Goal: Task Accomplishment & Management: Complete application form

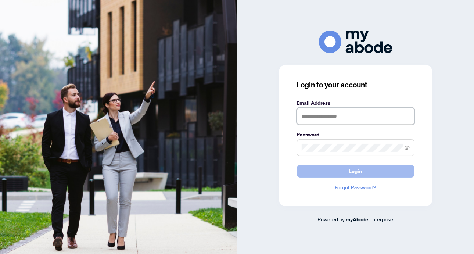
type input "**********"
click at [366, 168] on button "Login" at bounding box center [356, 171] width 118 height 12
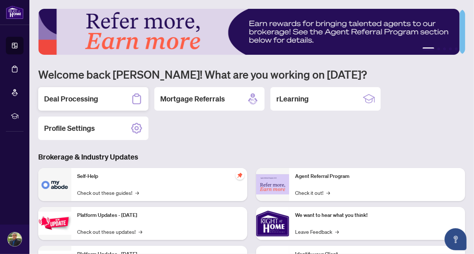
click at [69, 99] on h2 "Deal Processing" at bounding box center [71, 99] width 54 height 10
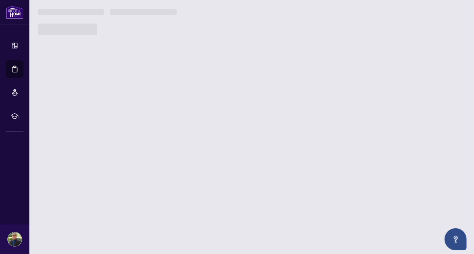
click at [69, 99] on main "1 2 3 4 5 Welcome back [PERSON_NAME]! What are you working on [DATE]? Deal Proc…" at bounding box center [251, 127] width 444 height 254
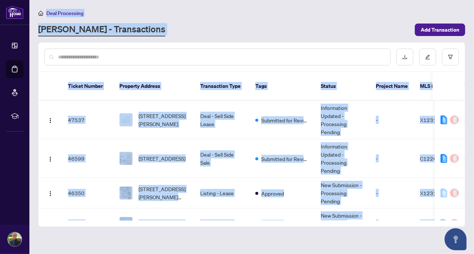
click at [308, 17] on div "Deal Processing [PERSON_NAME] - Transactions Add Transaction" at bounding box center [251, 23] width 427 height 28
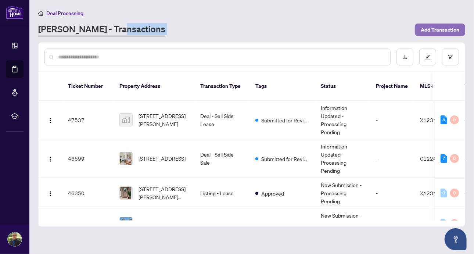
click at [438, 29] on span "Add Transaction" at bounding box center [440, 30] width 39 height 12
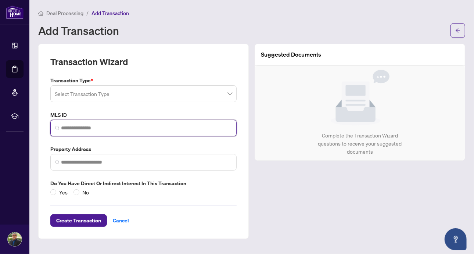
click at [82, 128] on input "search" at bounding box center [146, 128] width 171 height 8
paste input "*********"
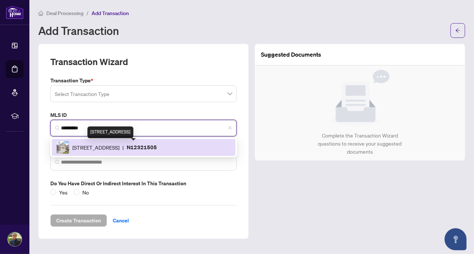
click at [119, 144] on span "[STREET_ADDRESS]" at bounding box center [95, 147] width 47 height 8
type input "*********"
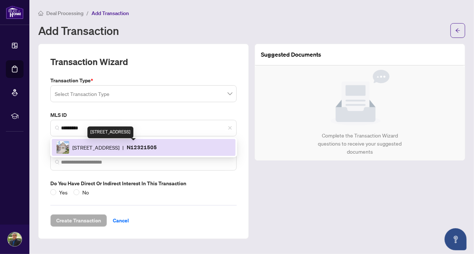
click at [165, 145] on label "Property Address" at bounding box center [143, 149] width 186 height 8
type input "**********"
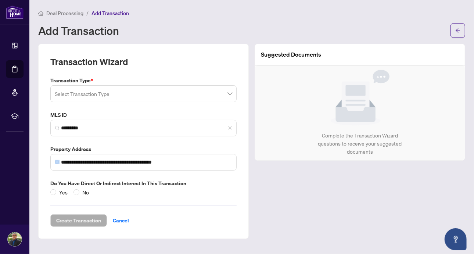
click at [123, 92] on input "search" at bounding box center [140, 95] width 171 height 16
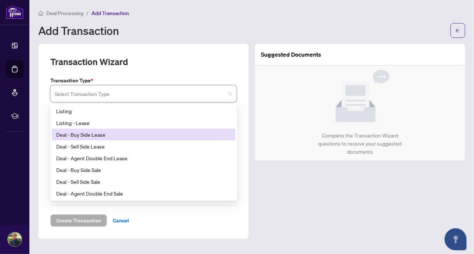
click at [87, 136] on div "Deal - Buy Side Lease" at bounding box center [143, 134] width 175 height 8
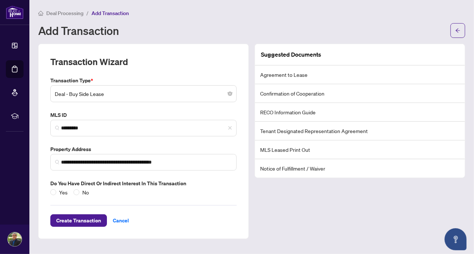
click at [45, 133] on div "**********" at bounding box center [143, 141] width 210 height 195
click at [83, 220] on span "Create Transaction" at bounding box center [78, 220] width 45 height 12
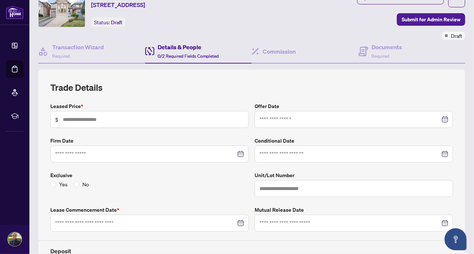
scroll to position [32, 0]
click at [71, 118] on input "text" at bounding box center [153, 119] width 181 height 8
type input "*********"
click at [171, 138] on label "Firm Date" at bounding box center [149, 140] width 198 height 8
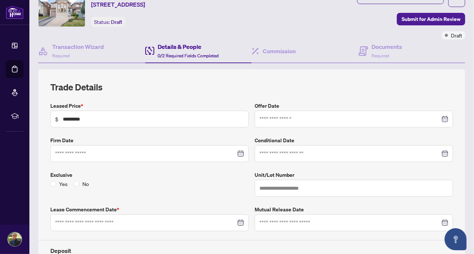
click at [171, 138] on label "Firm Date" at bounding box center [149, 140] width 198 height 8
click at [441, 119] on div at bounding box center [353, 119] width 189 height 8
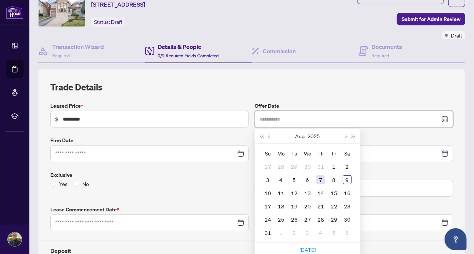
type input "**********"
click at [318, 178] on div "7" at bounding box center [320, 179] width 9 height 9
click at [318, 180] on input "text" at bounding box center [354, 188] width 198 height 17
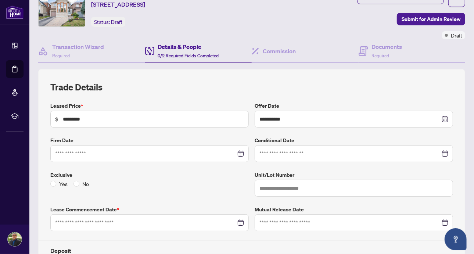
click at [340, 92] on div "**********" at bounding box center [251, 191] width 403 height 221
click at [441, 151] on div at bounding box center [353, 153] width 189 height 8
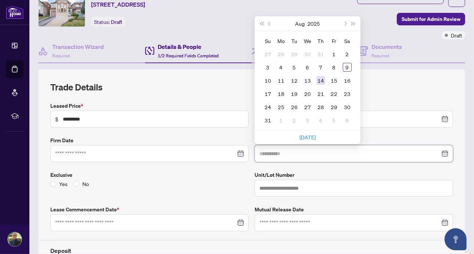
type input "**********"
click at [319, 78] on div "14" at bounding box center [320, 80] width 9 height 9
click at [319, 78] on div "**********" at bounding box center [251, 191] width 427 height 245
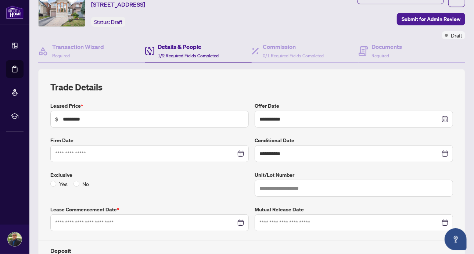
click at [374, 86] on h2 "Trade Details" at bounding box center [251, 87] width 403 height 12
drag, startPoint x: 269, startPoint y: 88, endPoint x: 258, endPoint y: 86, distance: 11.5
click at [269, 88] on h2 "Trade Details" at bounding box center [251, 87] width 403 height 12
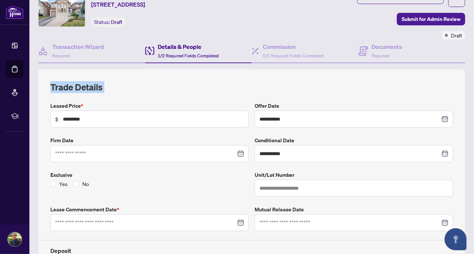
click at [244, 86] on h2 "Trade Details" at bounding box center [251, 87] width 403 height 12
click at [257, 85] on h2 "Trade Details" at bounding box center [251, 87] width 403 height 12
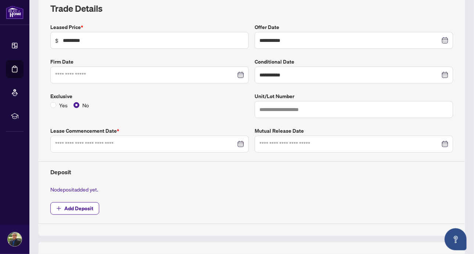
scroll to position [0, 0]
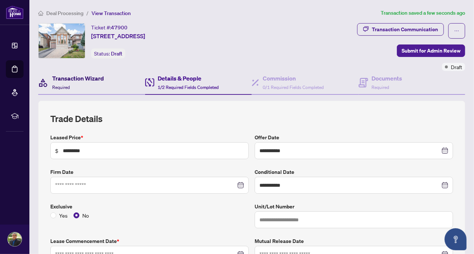
click at [68, 76] on h4 "Transaction Wizard" at bounding box center [78, 78] width 52 height 9
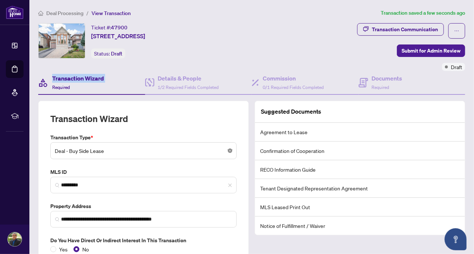
click at [226, 149] on body "**********" at bounding box center [237, 127] width 474 height 254
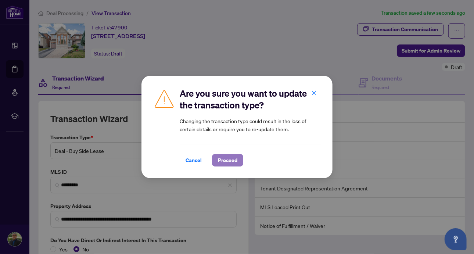
click at [233, 160] on span "Proceed" at bounding box center [227, 160] width 19 height 12
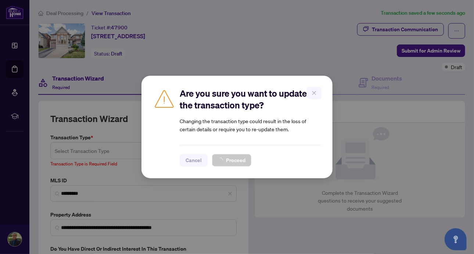
click at [45, 163] on div "Are you sure you want to update the transaction type? Changing the transaction …" at bounding box center [237, 127] width 474 height 254
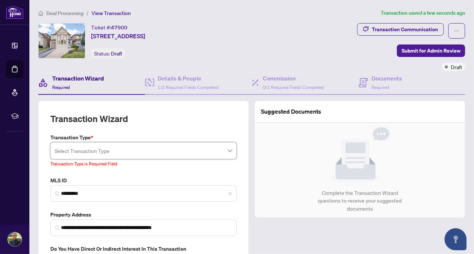
click at [108, 148] on input "search" at bounding box center [140, 152] width 171 height 16
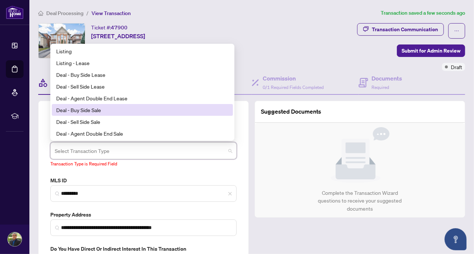
click at [63, 107] on div "Deal - Buy Side Sale" at bounding box center [142, 110] width 172 height 8
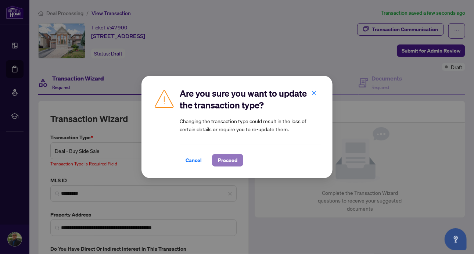
click at [222, 157] on span "Proceed" at bounding box center [227, 160] width 19 height 12
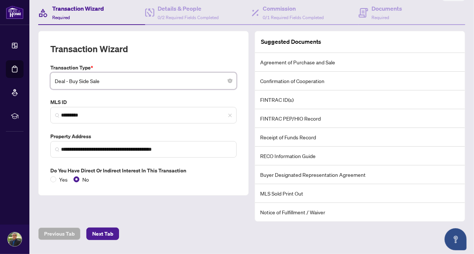
scroll to position [87, 0]
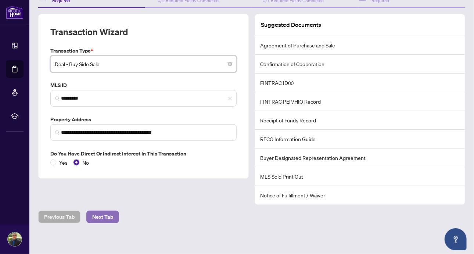
click at [101, 214] on span "Next Tab" at bounding box center [102, 217] width 21 height 12
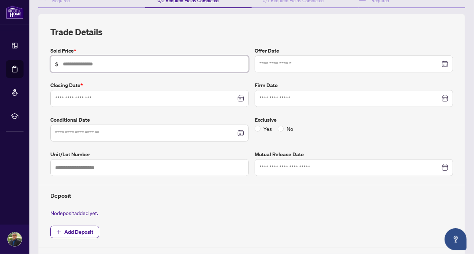
click at [115, 61] on input "text" at bounding box center [153, 64] width 181 height 8
type input "*********"
click at [240, 81] on label "Closing Date *" at bounding box center [149, 85] width 198 height 8
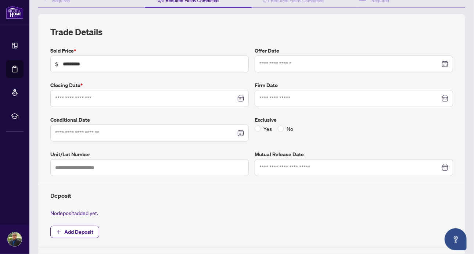
click at [239, 81] on label "Closing Date *" at bounding box center [149, 85] width 198 height 8
click at [441, 64] on div at bounding box center [353, 64] width 189 height 8
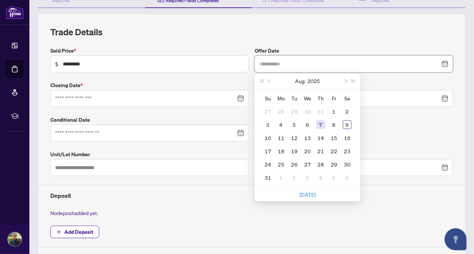
type input "**********"
click at [321, 122] on div "7" at bounding box center [320, 124] width 9 height 9
click at [321, 125] on div "Yes No" at bounding box center [354, 129] width 198 height 8
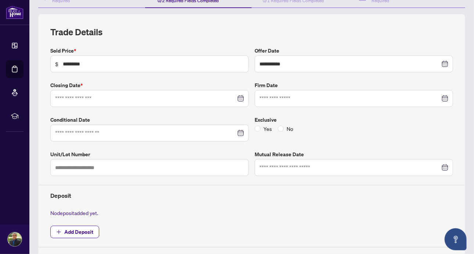
click at [307, 43] on div "**********" at bounding box center [251, 136] width 403 height 221
click at [238, 97] on div at bounding box center [149, 98] width 189 height 8
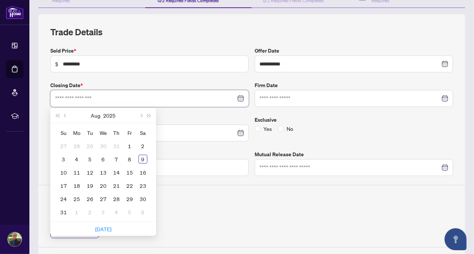
click at [238, 97] on div at bounding box center [149, 98] width 189 height 8
type input "**********"
click at [142, 114] on span "Next month (PageDown)" at bounding box center [141, 115] width 4 height 4
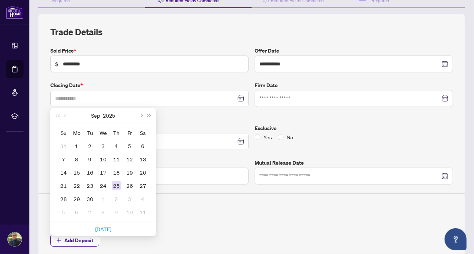
type input "**********"
click at [113, 182] on div "25" at bounding box center [116, 185] width 9 height 9
click at [113, 193] on div at bounding box center [252, 193] width 426 height 0
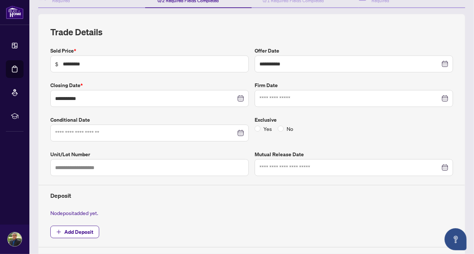
click at [247, 191] on h4 "Deposit" at bounding box center [251, 195] width 403 height 9
click at [237, 130] on div at bounding box center [149, 133] width 189 height 8
click at [237, 131] on div at bounding box center [149, 133] width 189 height 8
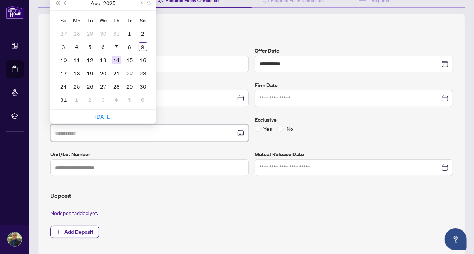
type input "**********"
click at [115, 57] on div "14" at bounding box center [116, 59] width 9 height 9
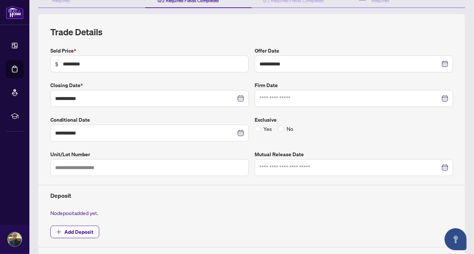
click at [226, 150] on label "Unit/Lot Number" at bounding box center [149, 154] width 198 height 8
click at [284, 126] on span "No" at bounding box center [290, 129] width 12 height 8
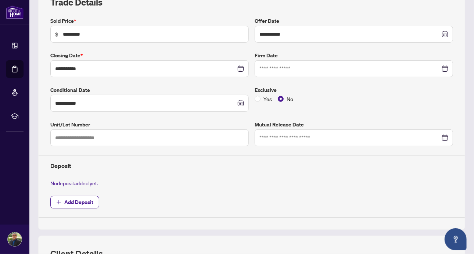
scroll to position [126, 0]
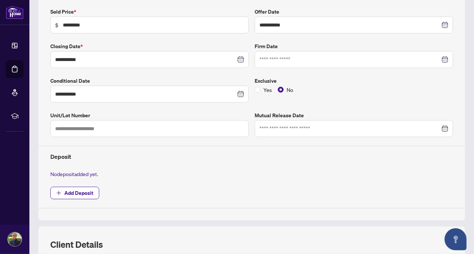
click at [441, 126] on div at bounding box center [353, 129] width 189 height 8
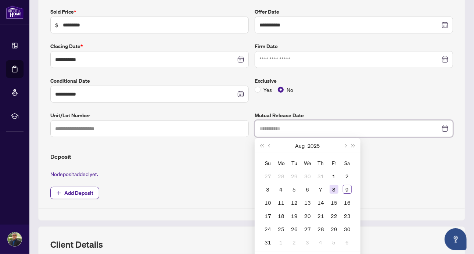
type input "**********"
click at [333, 187] on div "8" at bounding box center [333, 189] width 9 height 9
click at [333, 187] on span "Add Deposit" at bounding box center [251, 193] width 403 height 12
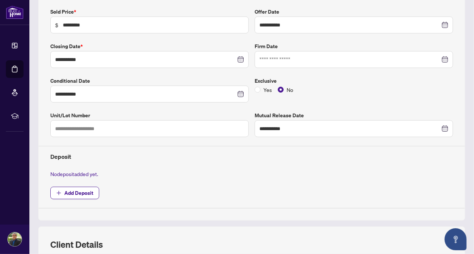
click at [377, 172] on div "No deposit added yet." at bounding box center [251, 174] width 408 height 8
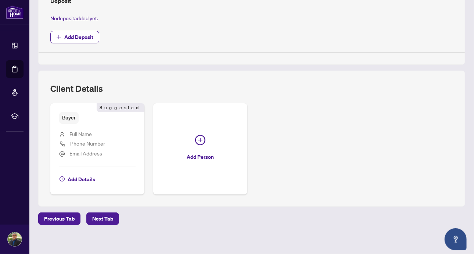
scroll to position [282, 0]
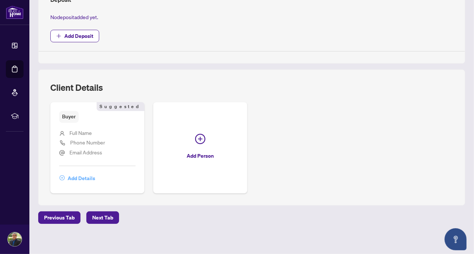
click at [83, 174] on span "Add Details" at bounding box center [82, 178] width 28 height 12
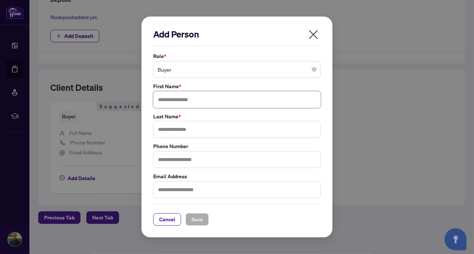
click at [177, 101] on input "text" at bounding box center [236, 99] width 167 height 17
type input "******"
click at [178, 132] on input "text" at bounding box center [236, 129] width 167 height 17
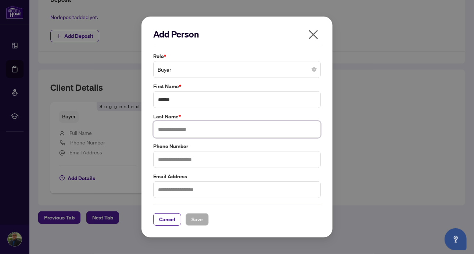
click at [178, 132] on input "text" at bounding box center [236, 129] width 167 height 17
type input "*********"
click at [202, 219] on button "Save" at bounding box center [196, 219] width 23 height 12
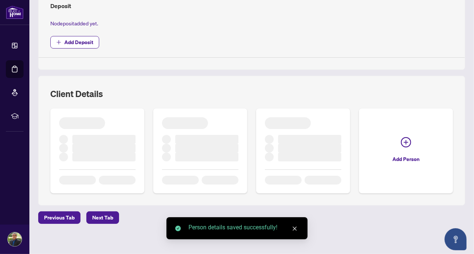
scroll to position [272, 0]
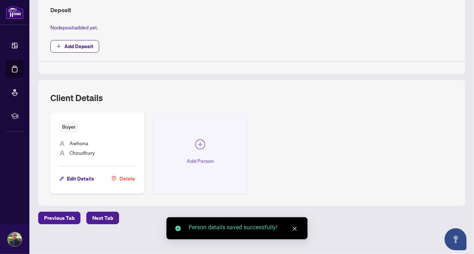
click at [199, 140] on icon "plus-circle" at bounding box center [200, 144] width 10 height 10
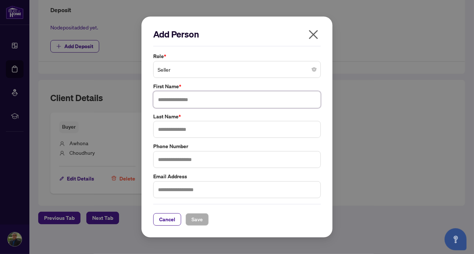
click at [179, 100] on input "text" at bounding box center [236, 99] width 167 height 17
click at [181, 70] on span "Seller" at bounding box center [237, 69] width 159 height 14
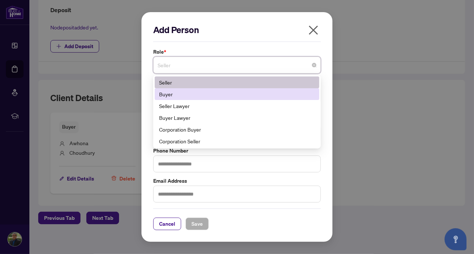
click at [170, 94] on div "Buyer" at bounding box center [237, 94] width 156 height 8
click at [170, 94] on input "text" at bounding box center [236, 95] width 167 height 17
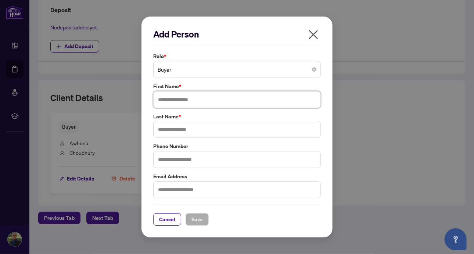
click at [172, 98] on input "text" at bounding box center [236, 99] width 167 height 17
type input "******"
click at [169, 130] on input "text" at bounding box center [236, 129] width 167 height 17
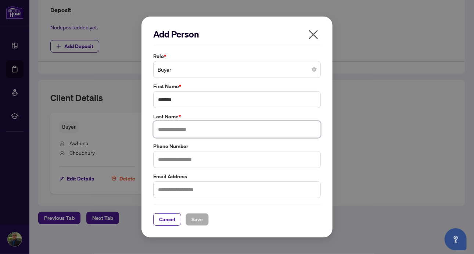
click at [169, 130] on input "text" at bounding box center [236, 129] width 167 height 17
type input "*****"
click at [199, 218] on span "Save" at bounding box center [196, 219] width 11 height 12
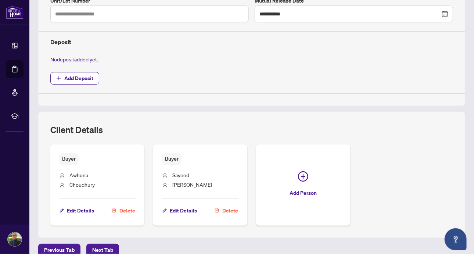
scroll to position [265, 0]
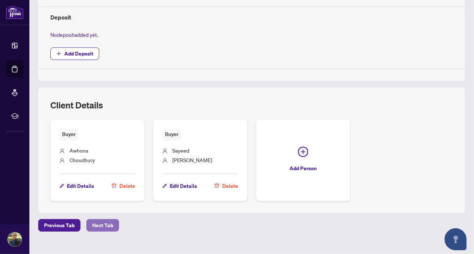
click at [108, 221] on span "Next Tab" at bounding box center [102, 225] width 21 height 12
click at [108, 221] on div "**********" at bounding box center [251, 0] width 433 height 513
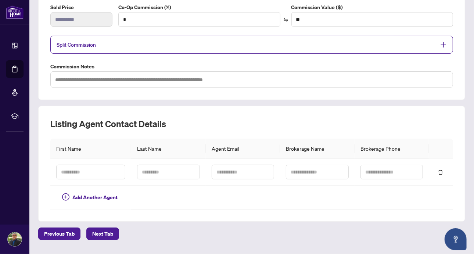
scroll to position [146, 0]
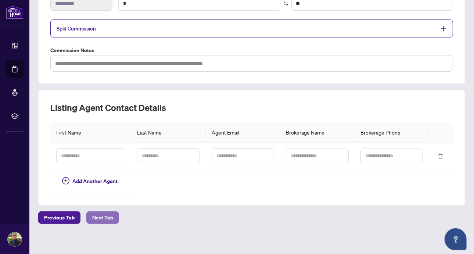
click at [95, 214] on span "Next Tab" at bounding box center [102, 218] width 21 height 12
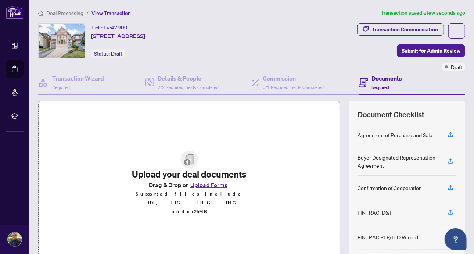
click at [340, 170] on div "Upload your deal documents Drag & Drop or Upload Forms Supported files include …" at bounding box center [251, 183] width 427 height 165
click at [447, 131] on icon "button" at bounding box center [450, 134] width 7 height 7
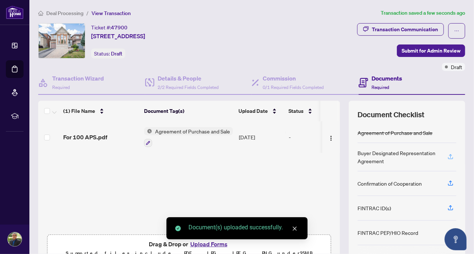
click at [447, 153] on icon "button" at bounding box center [450, 156] width 7 height 7
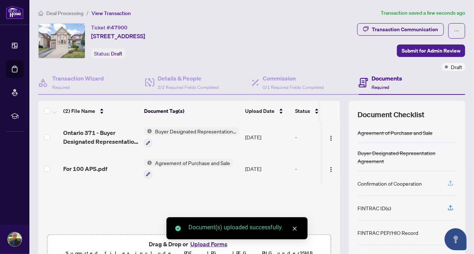
click at [449, 180] on icon "button" at bounding box center [450, 182] width 3 height 4
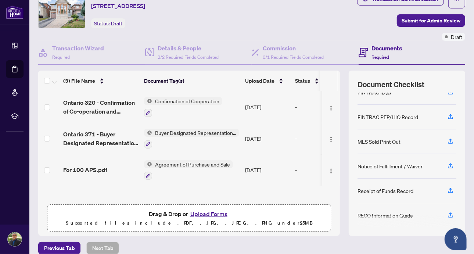
scroll to position [39, 0]
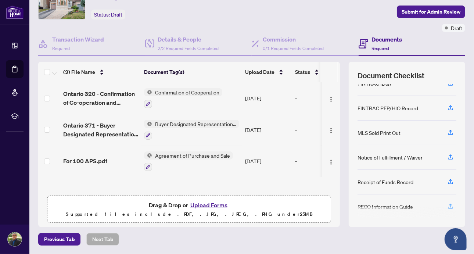
click at [449, 203] on icon "button" at bounding box center [450, 205] width 3 height 4
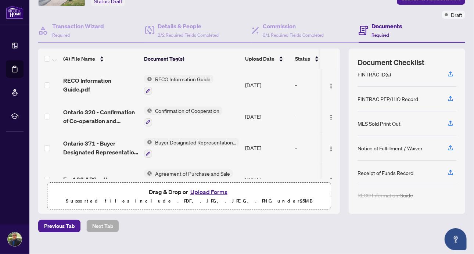
scroll to position [63, 0]
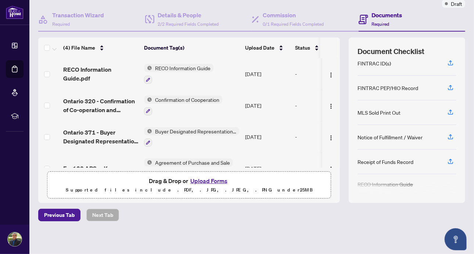
click at [197, 179] on button "Upload Forms" at bounding box center [209, 181] width 42 height 10
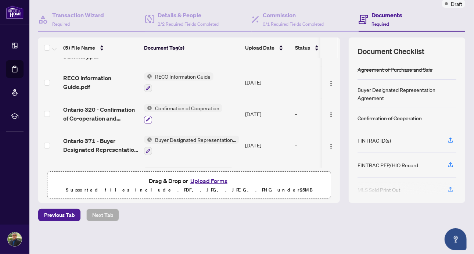
scroll to position [28, 0]
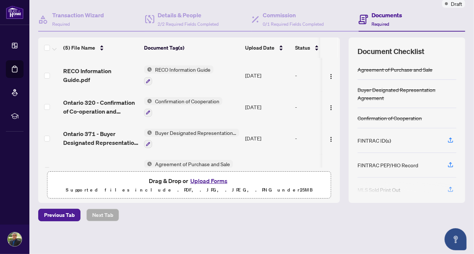
click at [178, 99] on span "Confirmation of Cooperation" at bounding box center [187, 101] width 70 height 8
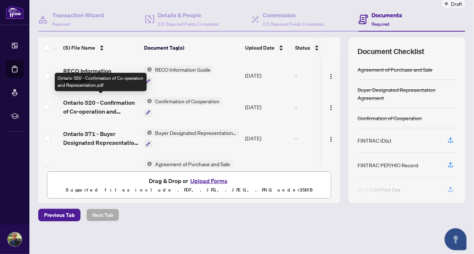
click at [114, 100] on span "Ontario 320 - Confirmation of Co-operation and Representation.pdf" at bounding box center [100, 107] width 75 height 18
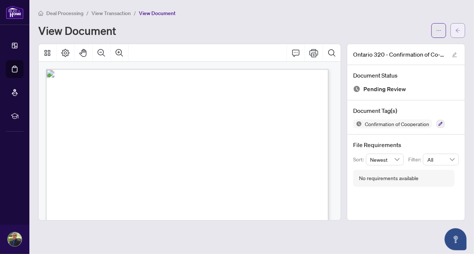
click at [455, 30] on icon "arrow-left" at bounding box center [457, 30] width 5 height 5
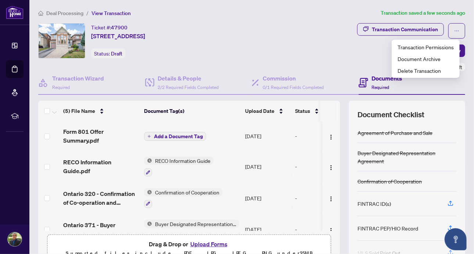
scroll to position [8, 0]
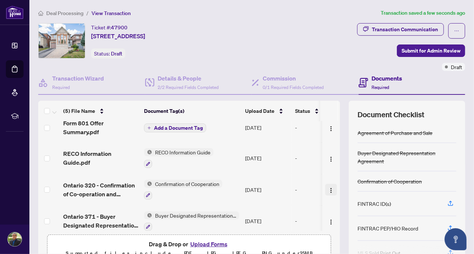
click at [328, 187] on img "button" at bounding box center [331, 190] width 6 height 6
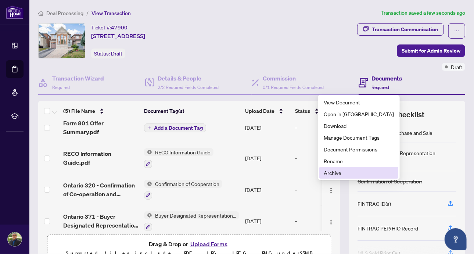
click at [334, 172] on span "Archive" at bounding box center [359, 173] width 70 height 8
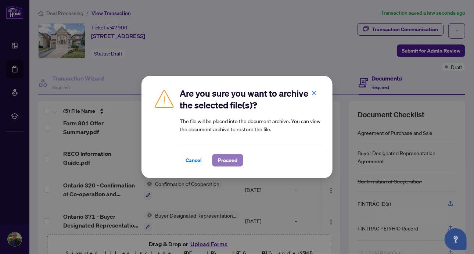
click at [223, 159] on span "Proceed" at bounding box center [227, 160] width 19 height 12
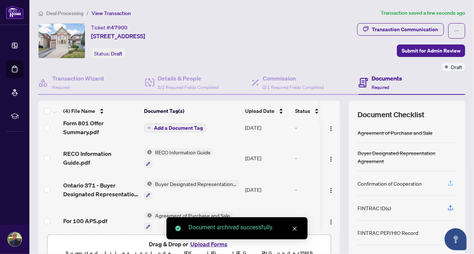
click at [447, 180] on icon "button" at bounding box center [450, 183] width 7 height 7
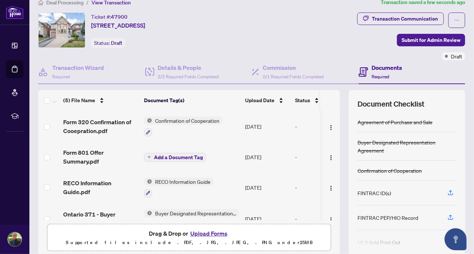
scroll to position [22, 0]
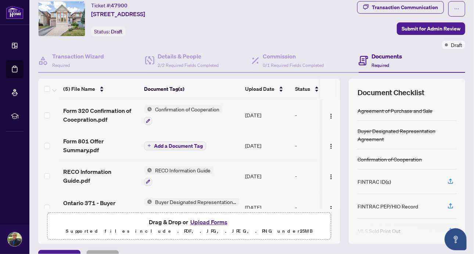
click at [214, 223] on button "Upload Forms" at bounding box center [209, 222] width 42 height 10
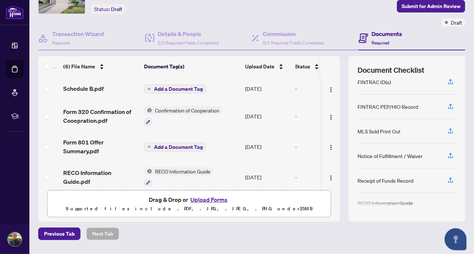
scroll to position [45, 0]
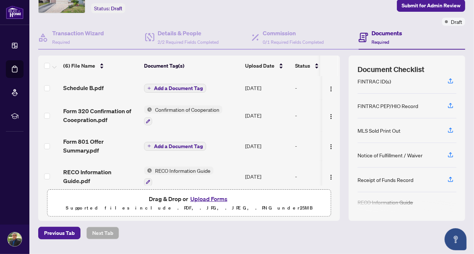
click at [212, 199] on button "Upload Forms" at bounding box center [209, 199] width 42 height 10
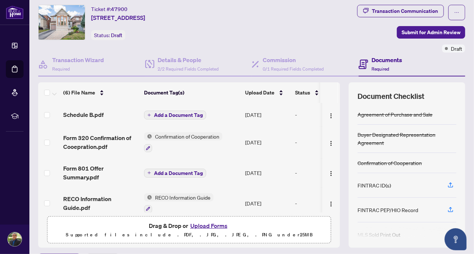
scroll to position [0, 0]
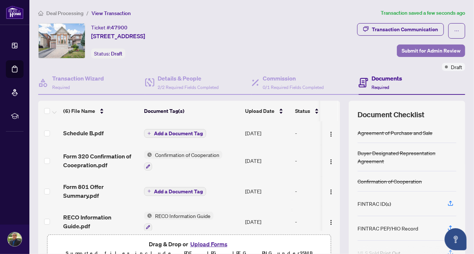
click at [415, 48] on span "Submit for Admin Review" at bounding box center [430, 51] width 59 height 12
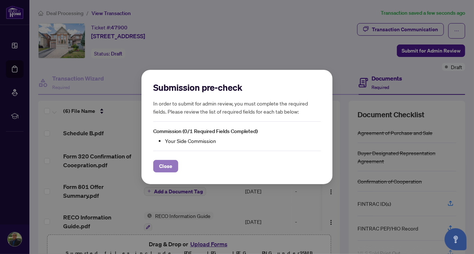
click at [166, 165] on span "Close" at bounding box center [165, 166] width 13 height 12
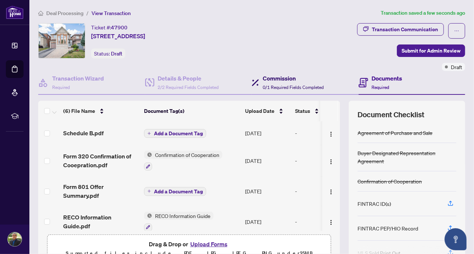
click at [270, 79] on h4 "Commission" at bounding box center [293, 78] width 61 height 9
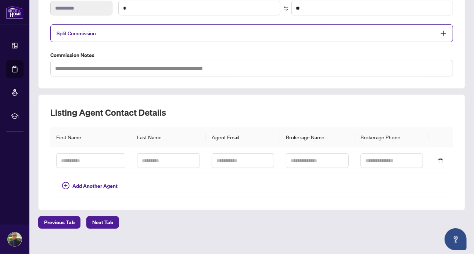
scroll to position [146, 0]
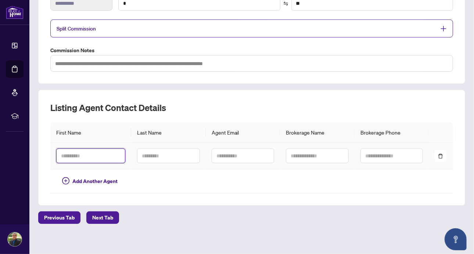
click at [76, 154] on input "text" at bounding box center [90, 155] width 69 height 15
type input "******"
type input "***"
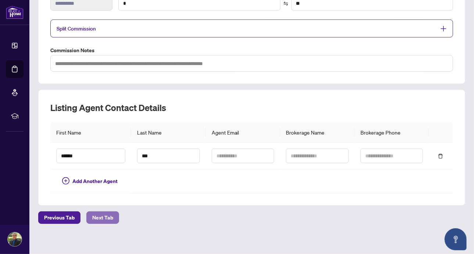
click at [106, 212] on span "Next Tab" at bounding box center [102, 218] width 21 height 12
